Goal: Task Accomplishment & Management: Use online tool/utility

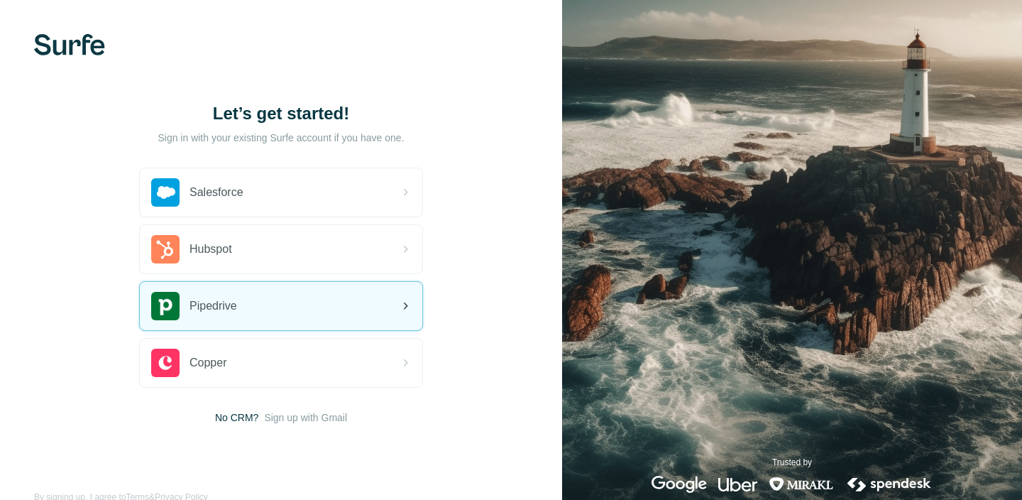
drag, startPoint x: 0, startPoint y: 0, endPoint x: 325, endPoint y: 322, distance: 457.3
click at [325, 322] on div "Pipedrive" at bounding box center [281, 306] width 283 height 48
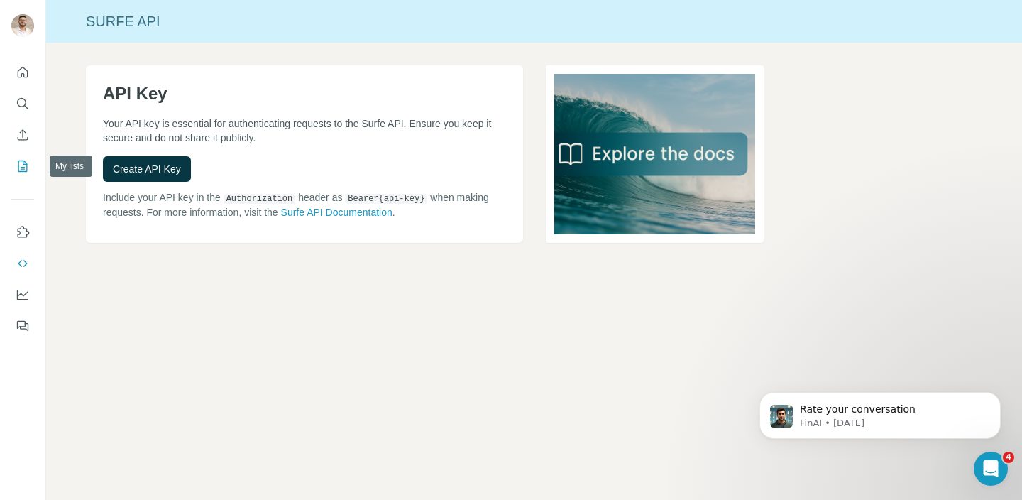
click at [26, 154] on button "My lists" at bounding box center [22, 166] width 23 height 26
click at [23, 139] on icon "Enrich CSV" at bounding box center [23, 134] width 11 height 11
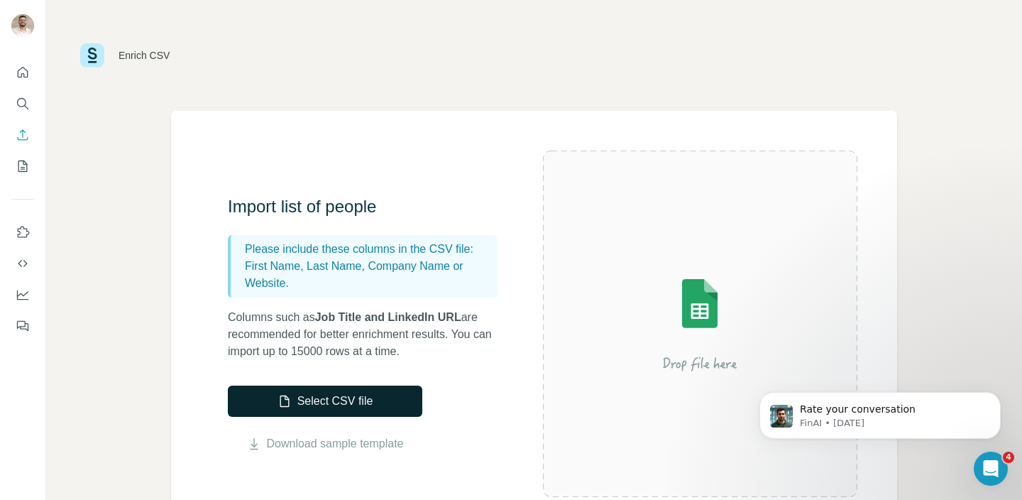
click at [336, 390] on button "Select CSV file" at bounding box center [325, 400] width 195 height 31
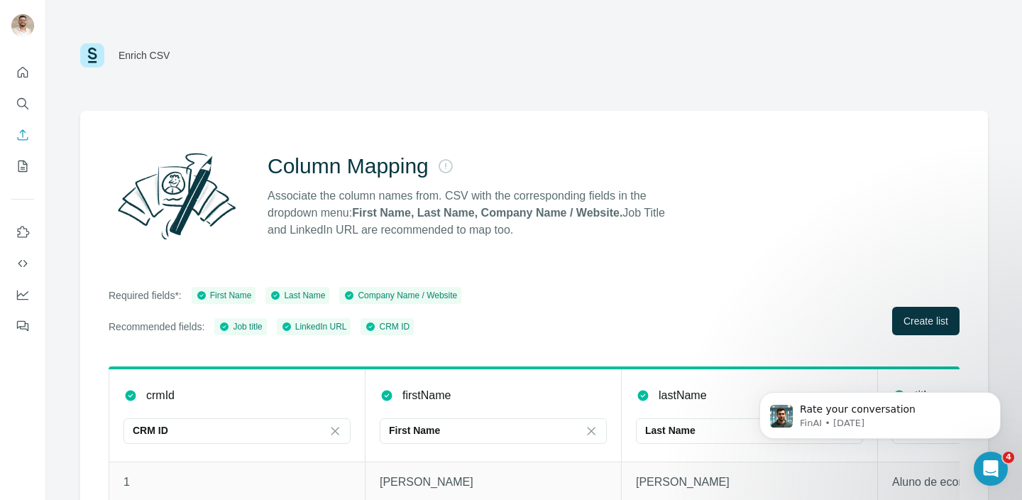
scroll to position [109, 0]
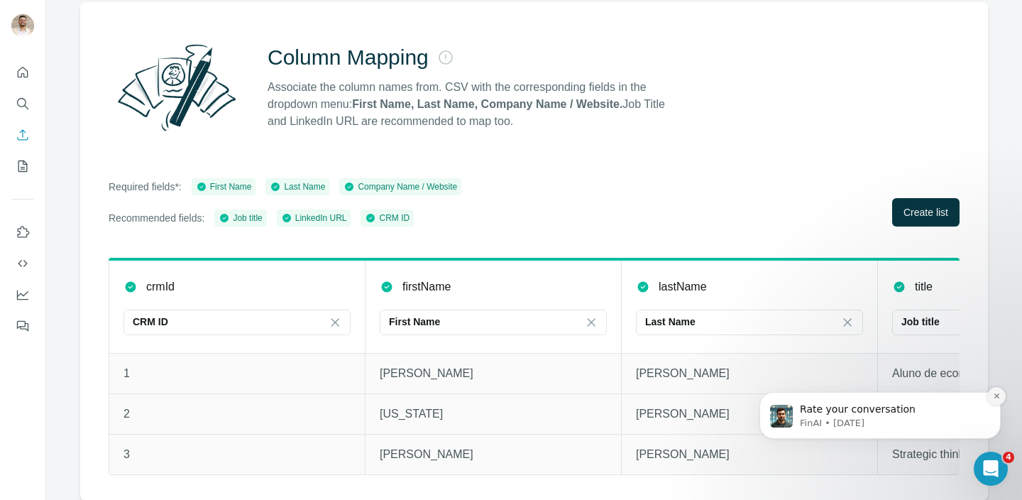
click at [995, 393] on icon "Dismiss notification" at bounding box center [997, 396] width 8 height 8
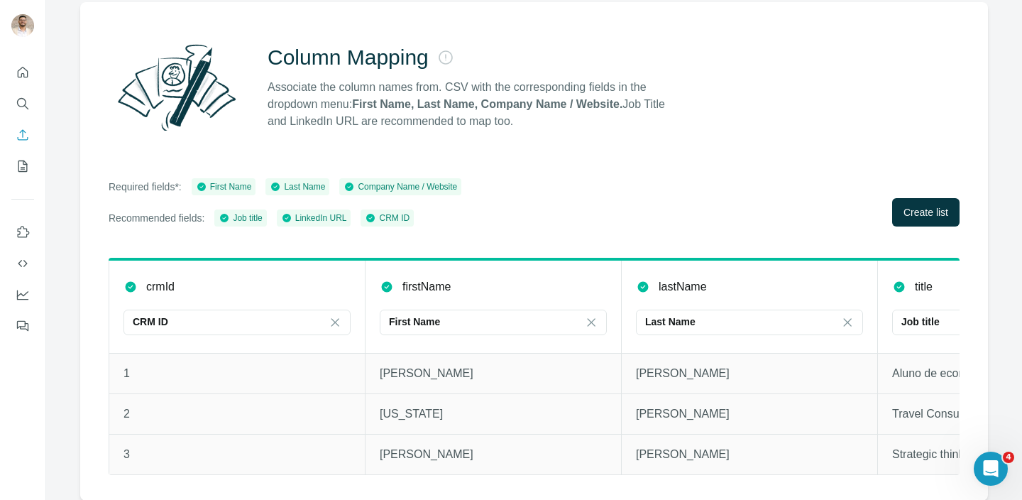
scroll to position [0, 0]
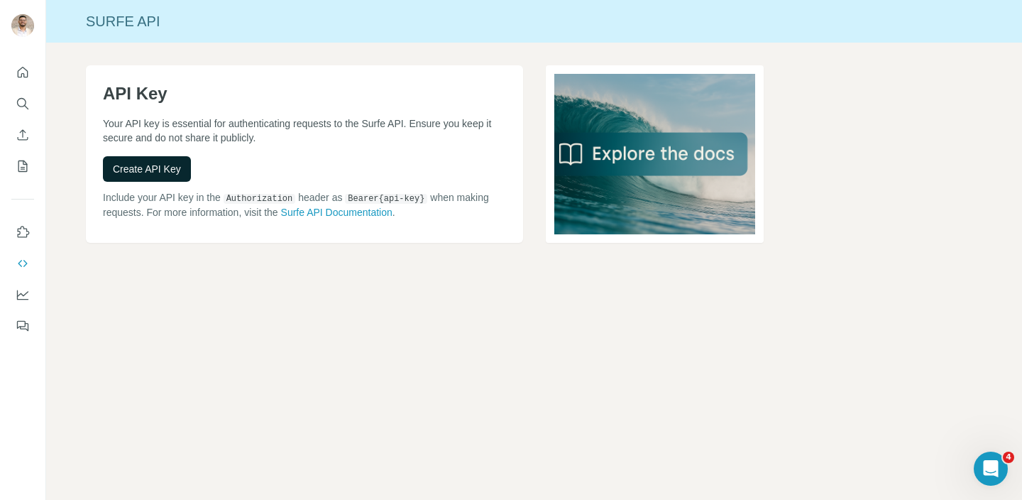
click at [161, 177] on button "Create API Key" at bounding box center [147, 169] width 88 height 26
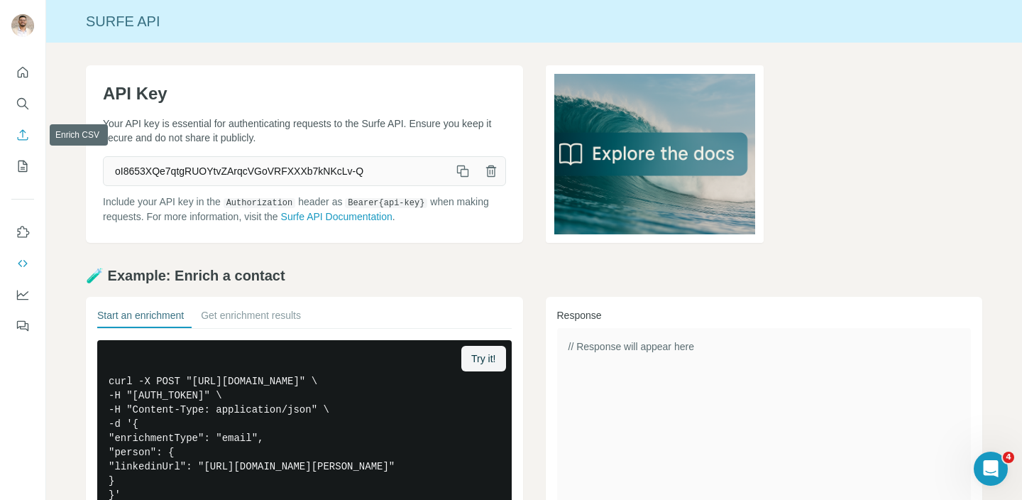
click at [23, 139] on icon "Enrich CSV" at bounding box center [23, 135] width 14 height 14
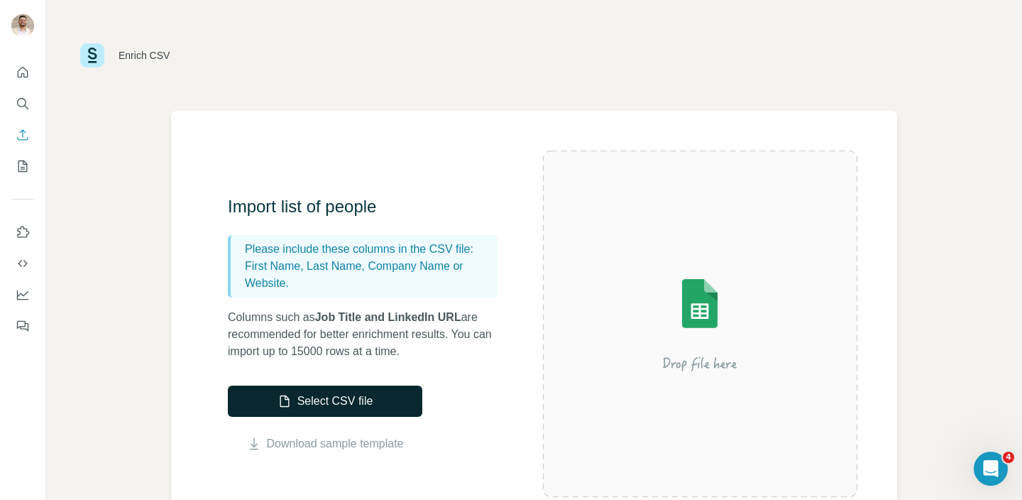
click at [302, 398] on button "Select CSV file" at bounding box center [325, 400] width 195 height 31
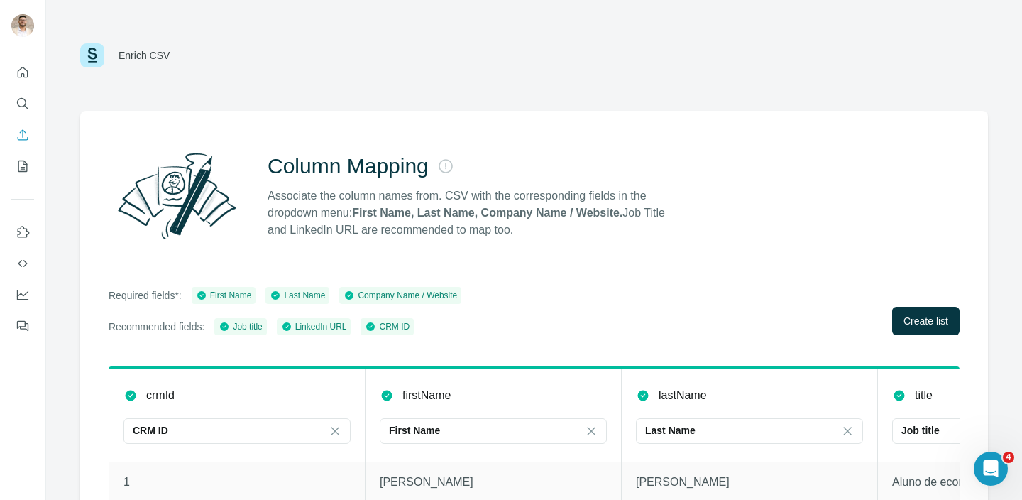
scroll to position [109, 0]
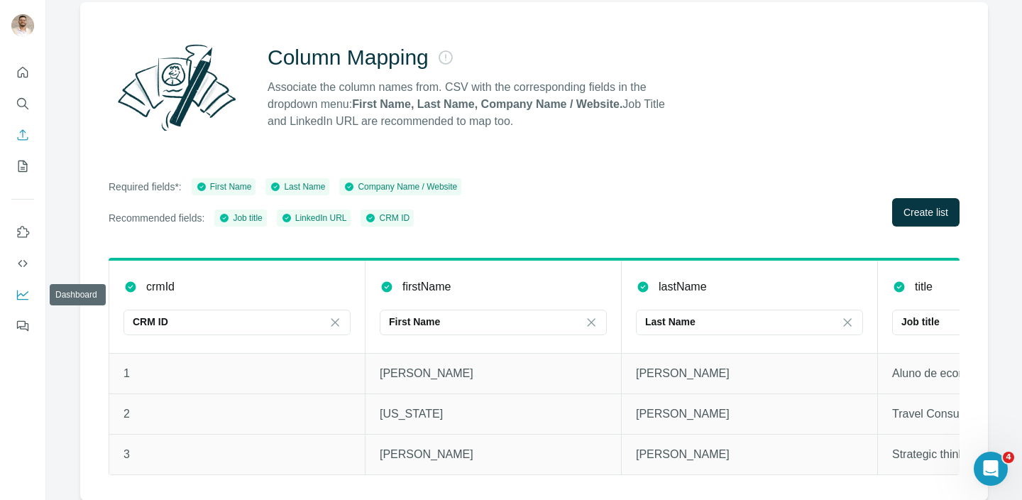
click at [32, 303] on button "Dashboard" at bounding box center [22, 295] width 23 height 26
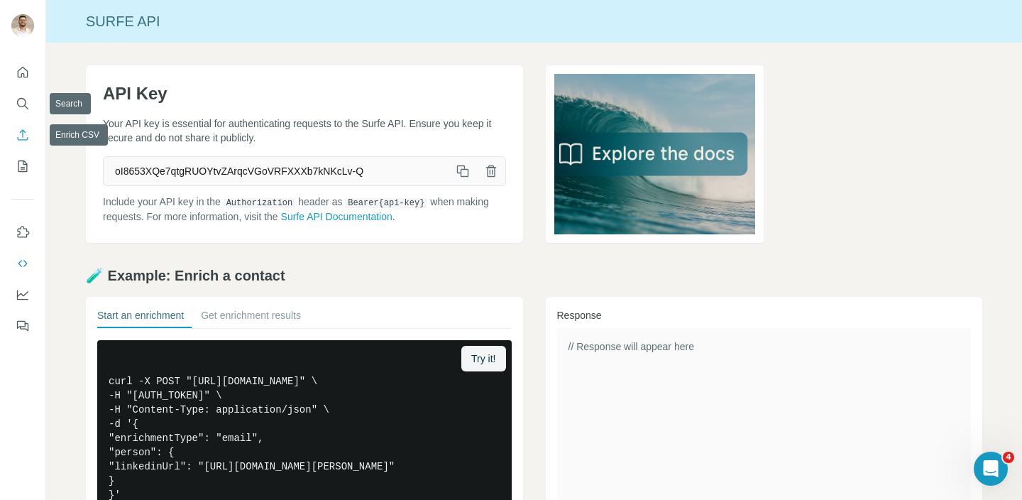
click at [26, 132] on icon "Enrich CSV" at bounding box center [23, 135] width 14 height 14
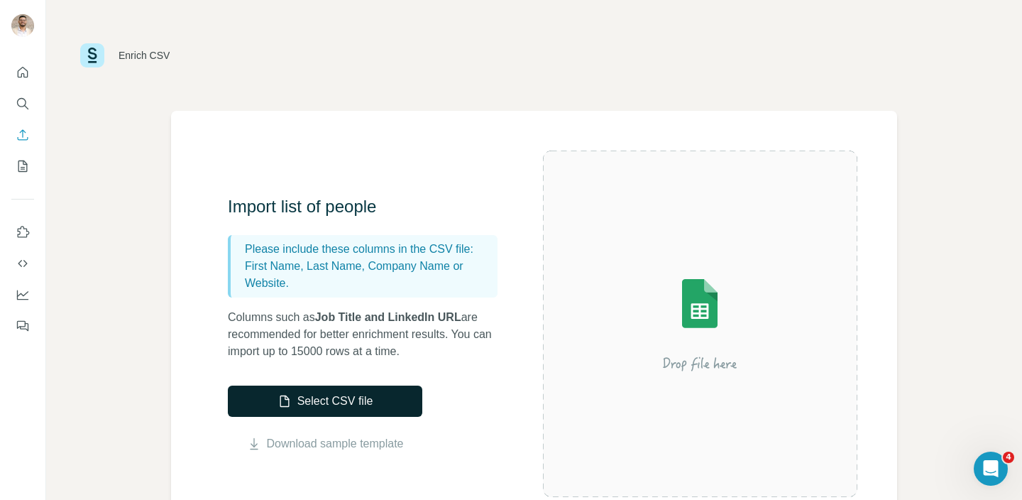
click at [353, 401] on button "Select CSV file" at bounding box center [325, 400] width 195 height 31
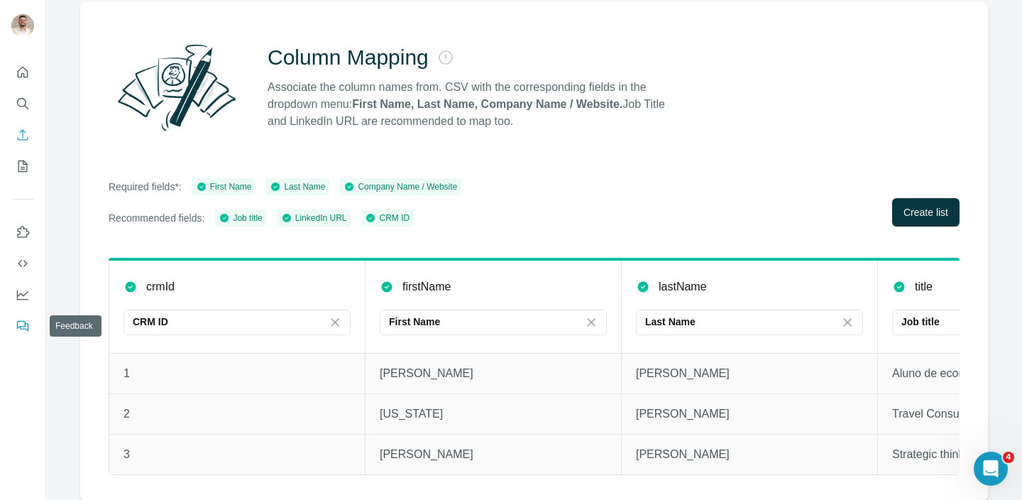
click at [26, 323] on icon "Feedback" at bounding box center [24, 327] width 9 height 8
